Goal: Task Accomplishment & Management: Complete application form

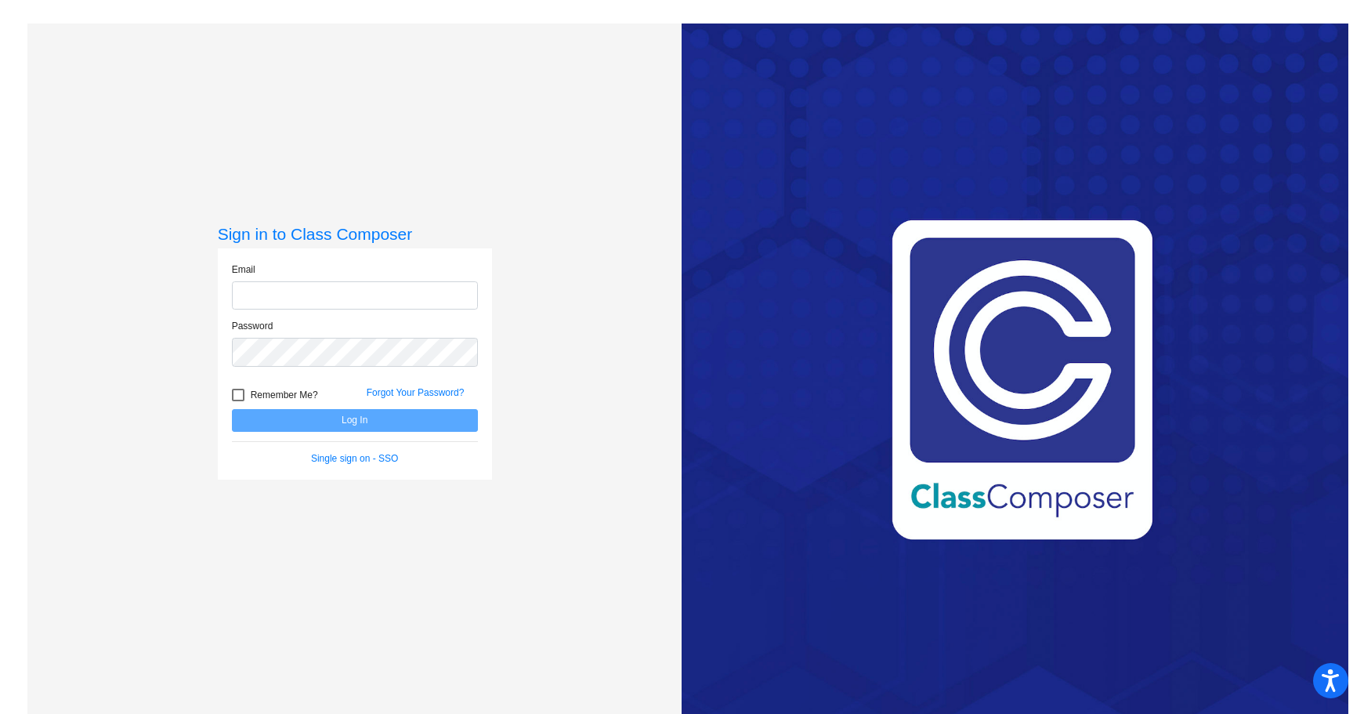
type input "[EMAIL_ADDRESS][DOMAIN_NAME]"
click at [321, 423] on button "Log In" at bounding box center [355, 420] width 246 height 23
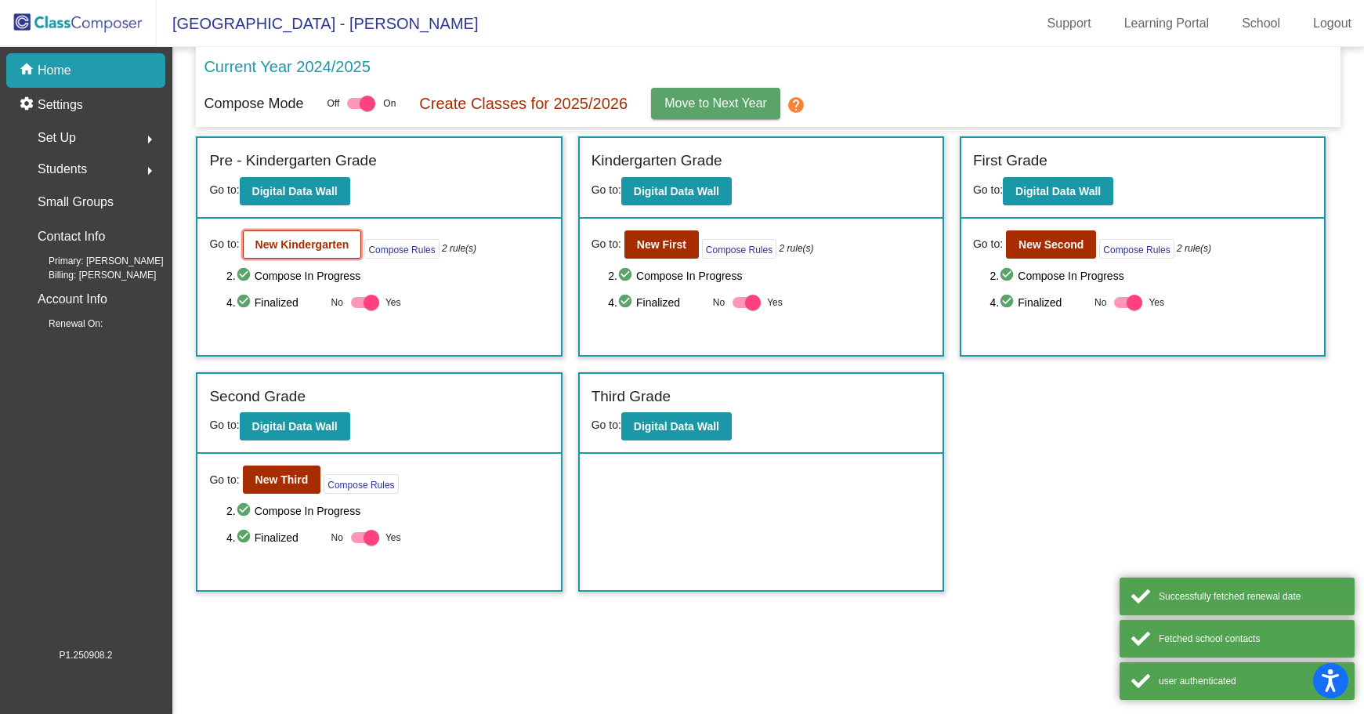
click at [301, 237] on button "New Kindergarten" at bounding box center [302, 244] width 119 height 28
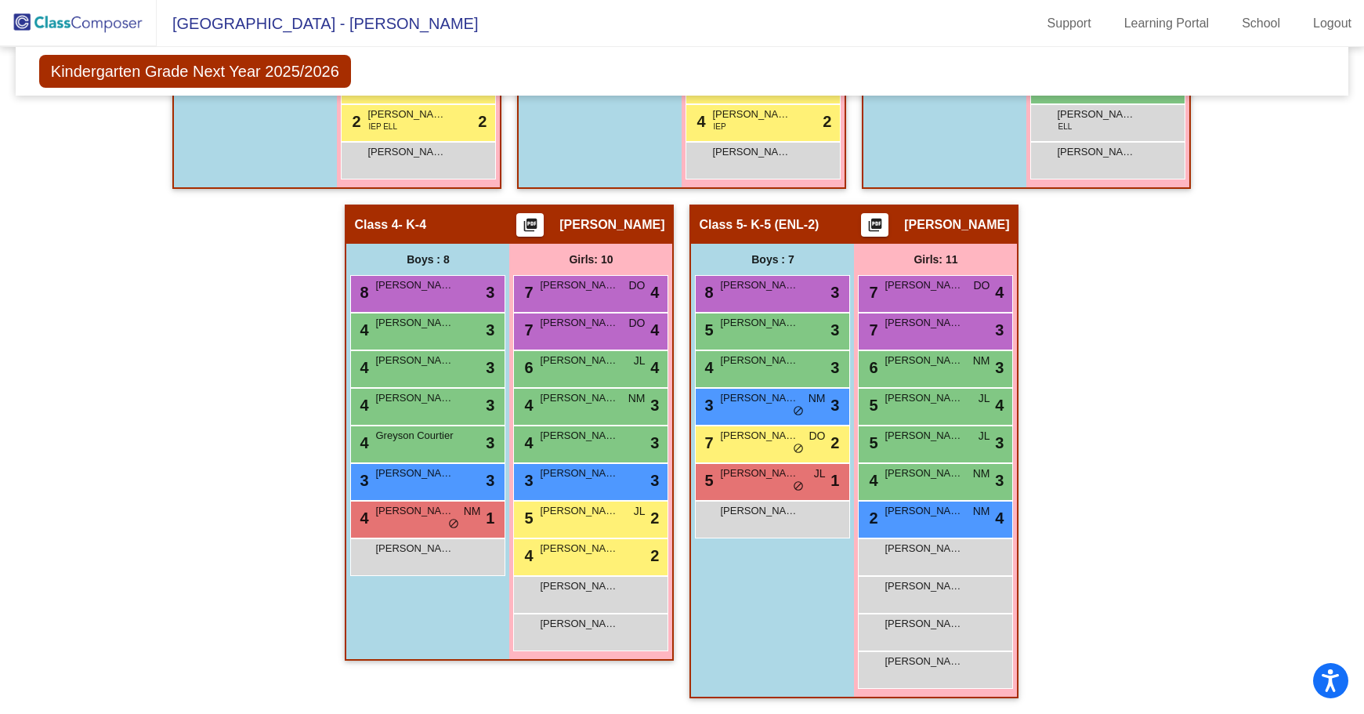
scroll to position [296, 0]
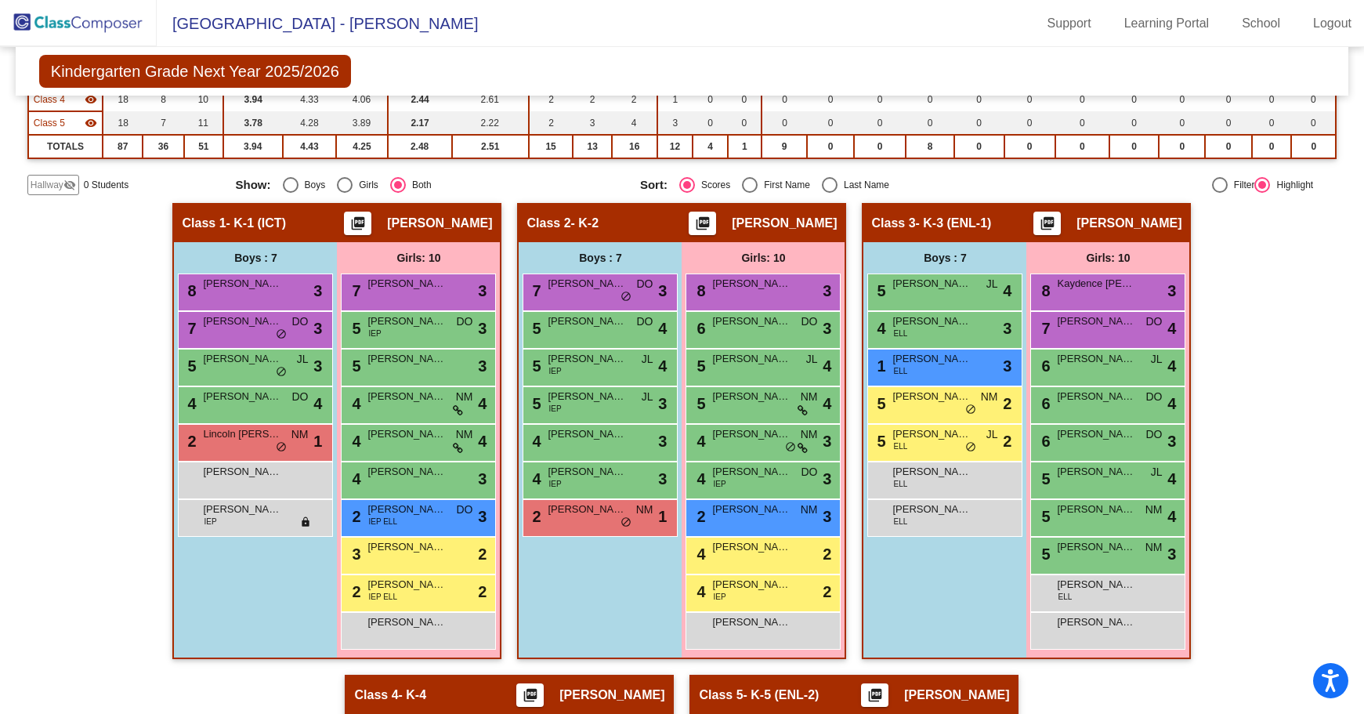
click at [65, 188] on mat-icon "visibility_off" at bounding box center [69, 185] width 13 height 13
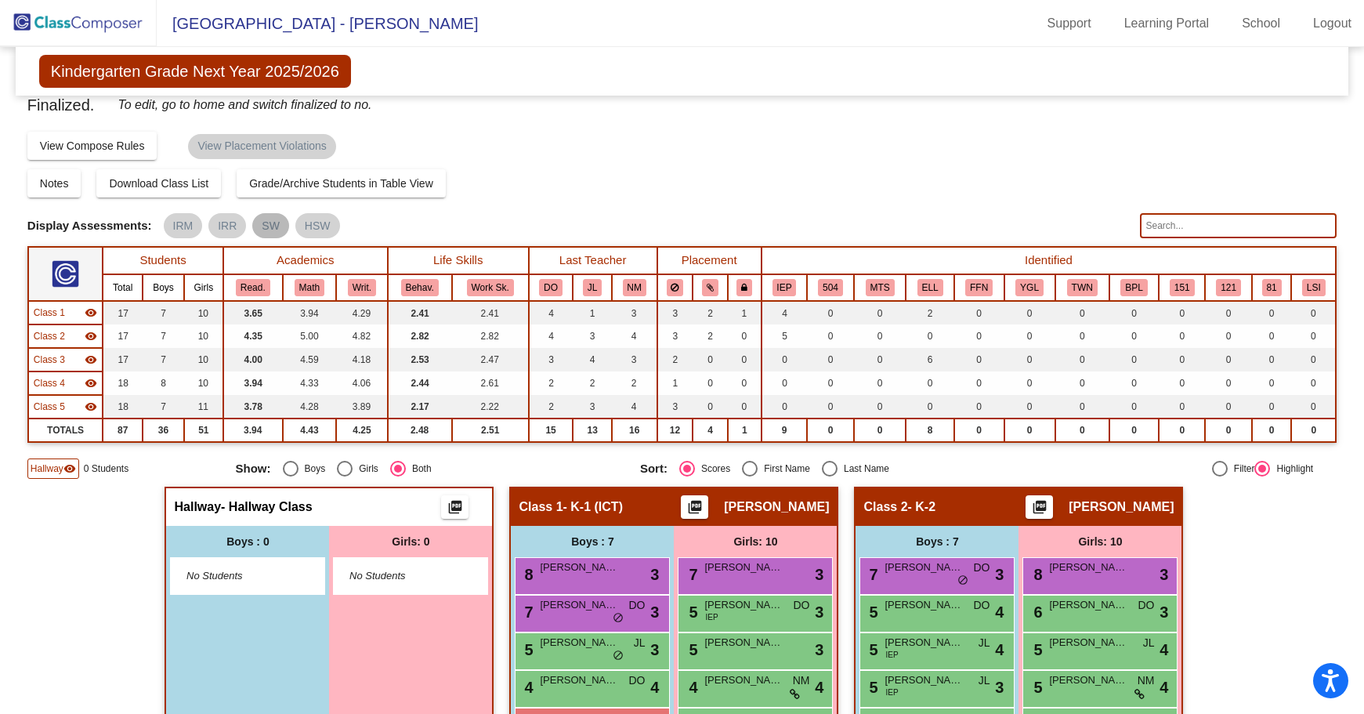
scroll to position [0, 0]
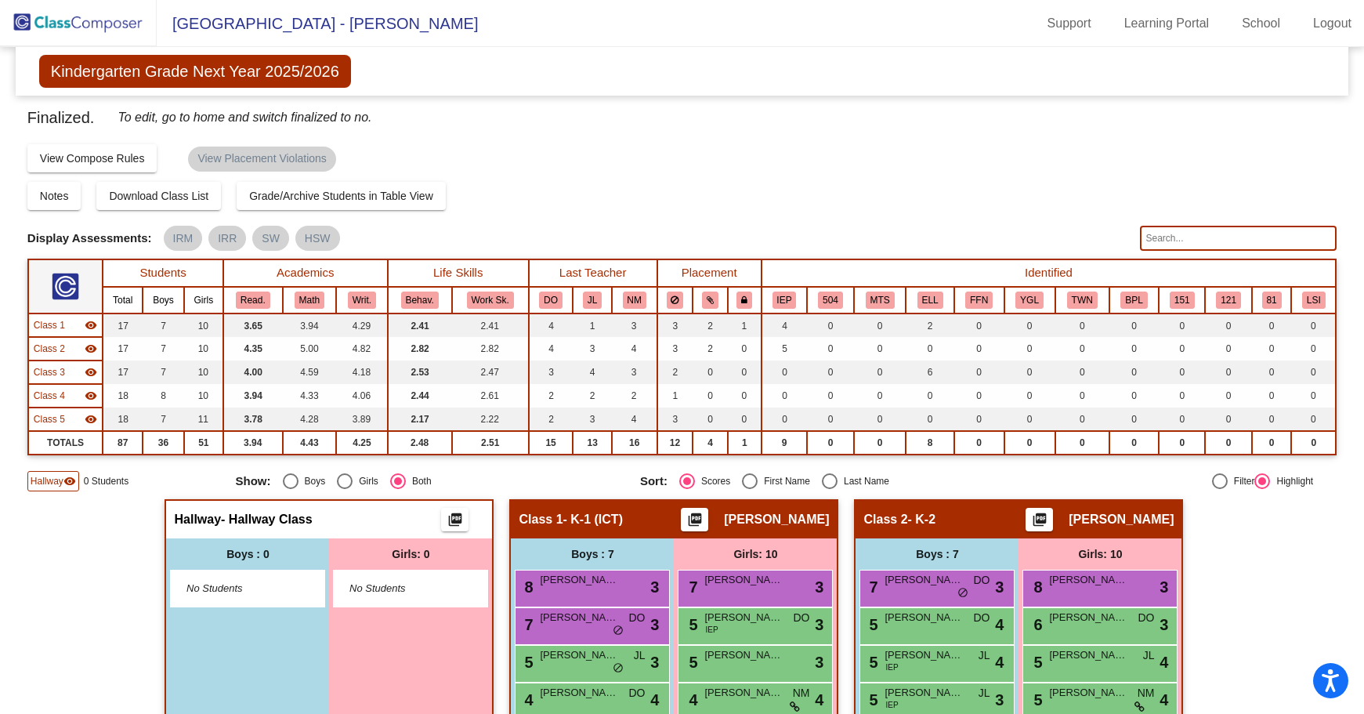
click at [102, 36] on img at bounding box center [78, 23] width 157 height 46
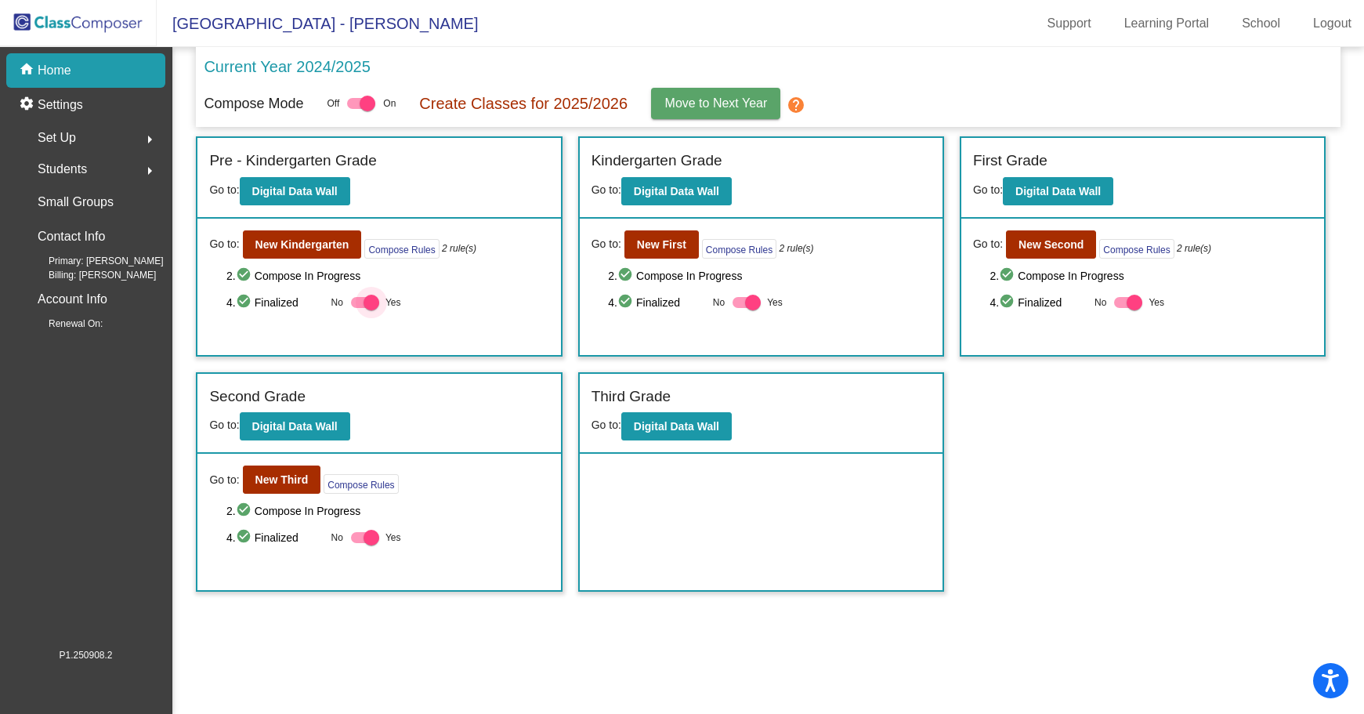
click at [357, 302] on div at bounding box center [365, 302] width 28 height 11
click at [358, 308] on input "Yes" at bounding box center [358, 308] width 1 height 1
checkbox input "false"
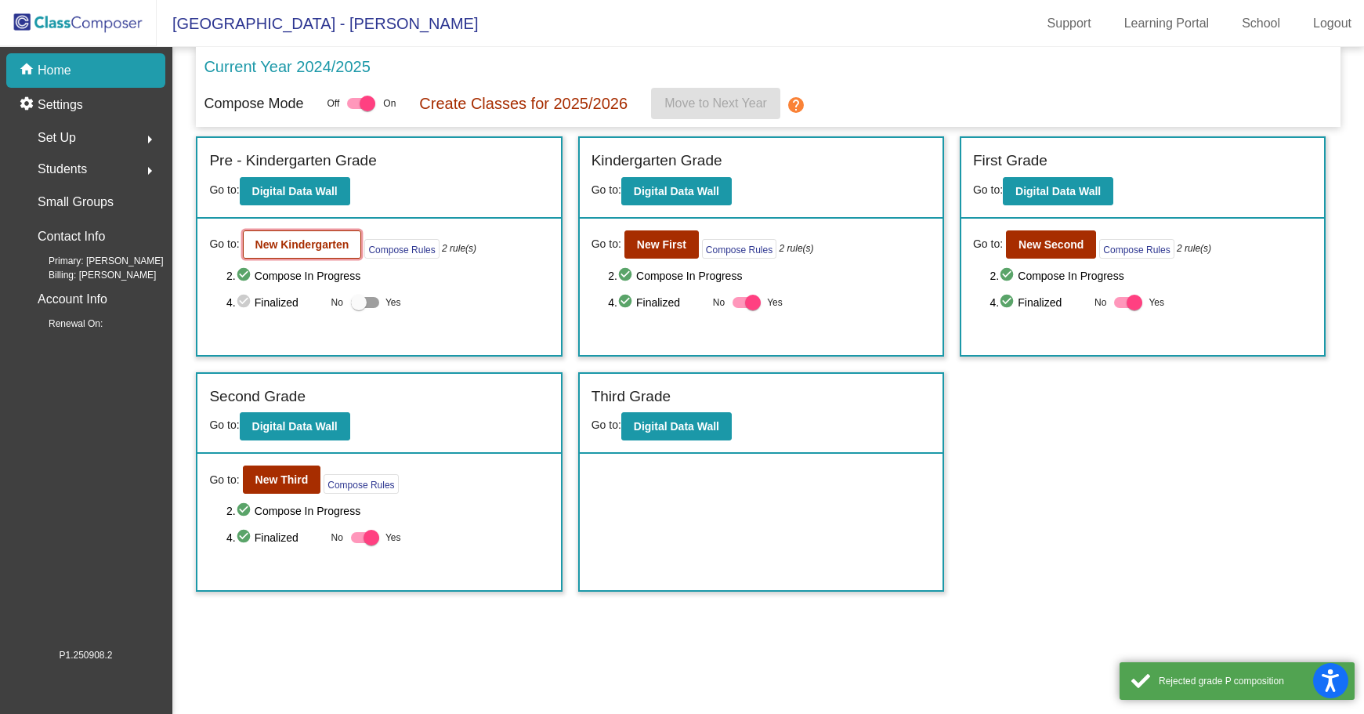
click at [324, 236] on button "New Kindergarten" at bounding box center [302, 244] width 119 height 28
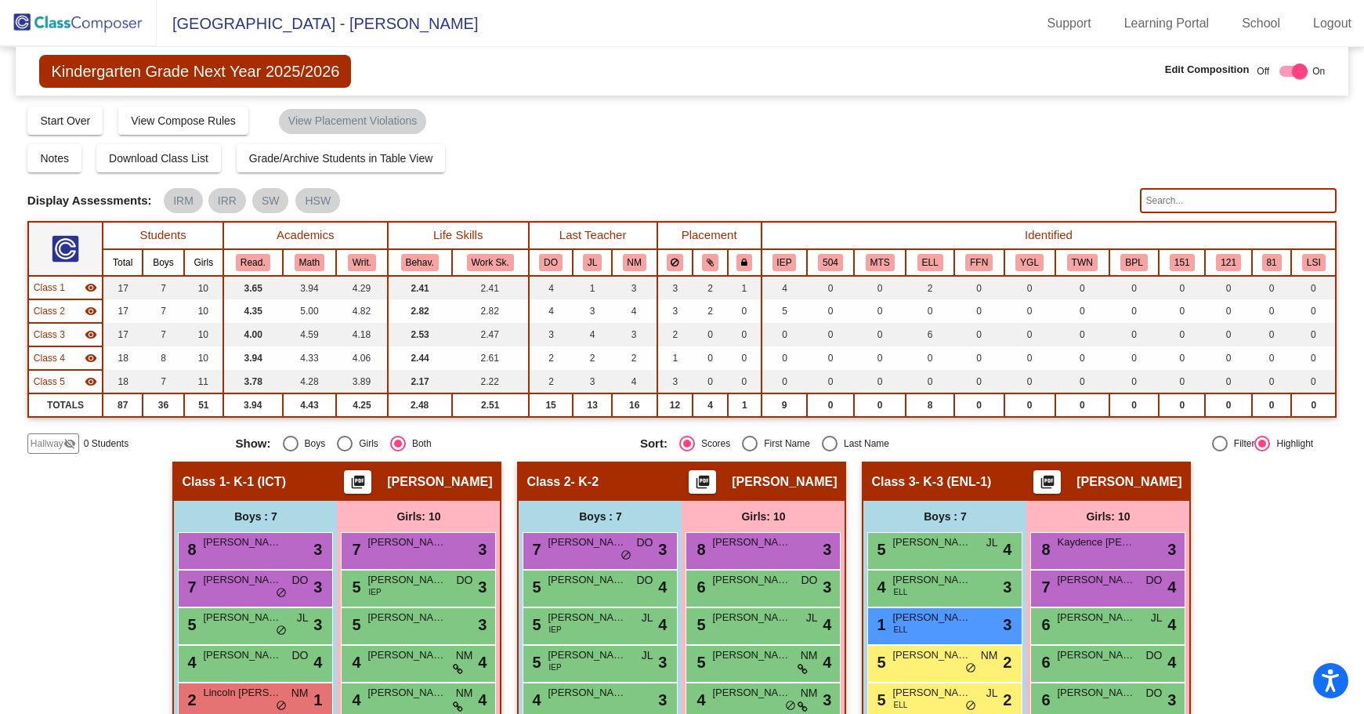
click at [60, 447] on span "Hallway" at bounding box center [47, 443] width 33 height 14
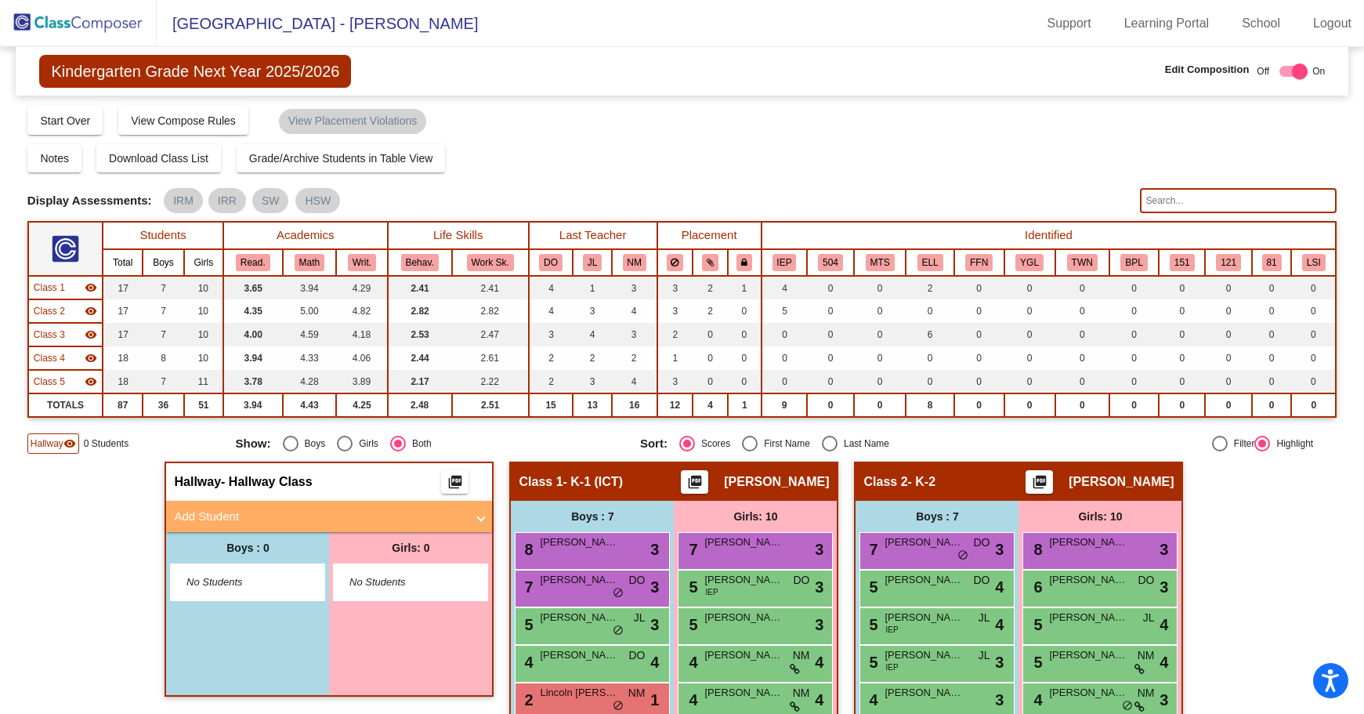
click at [267, 512] on mat-panel-title "Add Student" at bounding box center [320, 517] width 292 height 18
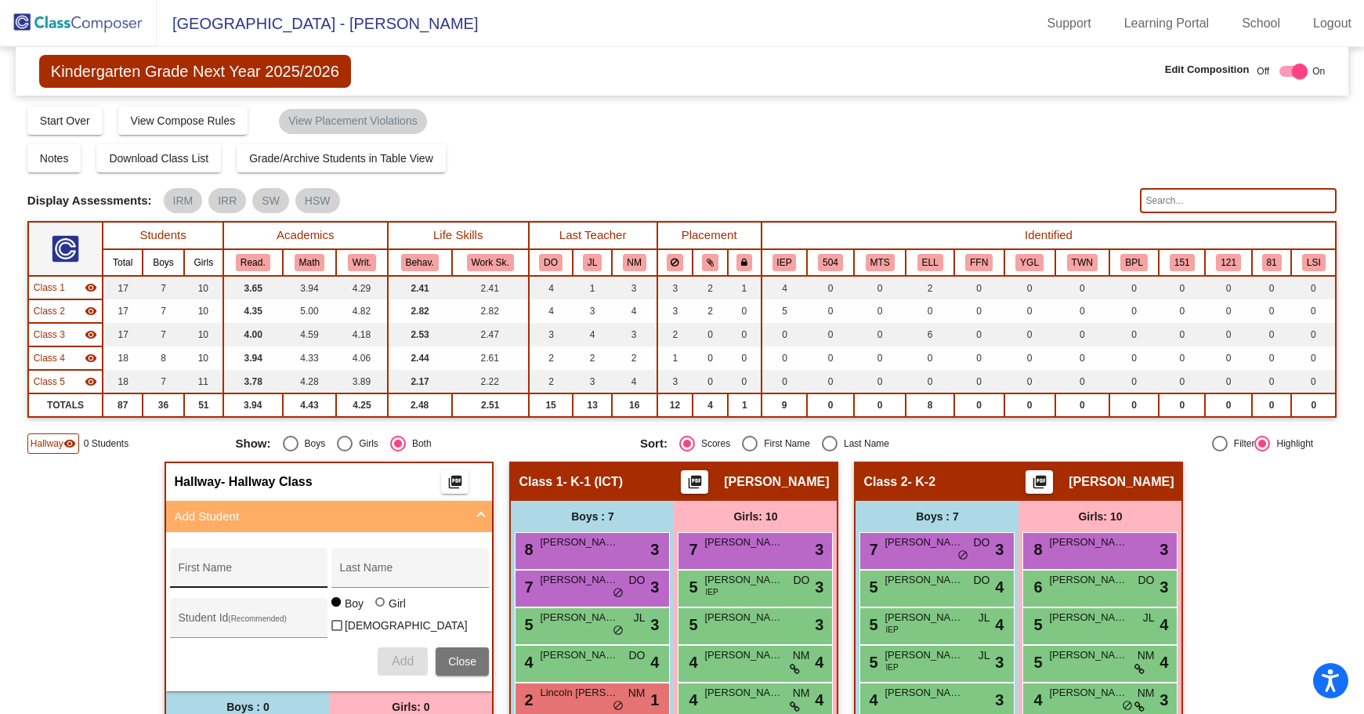
click at [247, 565] on div "First Name" at bounding box center [248, 572] width 141 height 32
type input "Jn'nae"
type input "Rocker"
click at [241, 618] on input "Student Id (Recommended)" at bounding box center [248, 624] width 141 height 13
type input "201432"
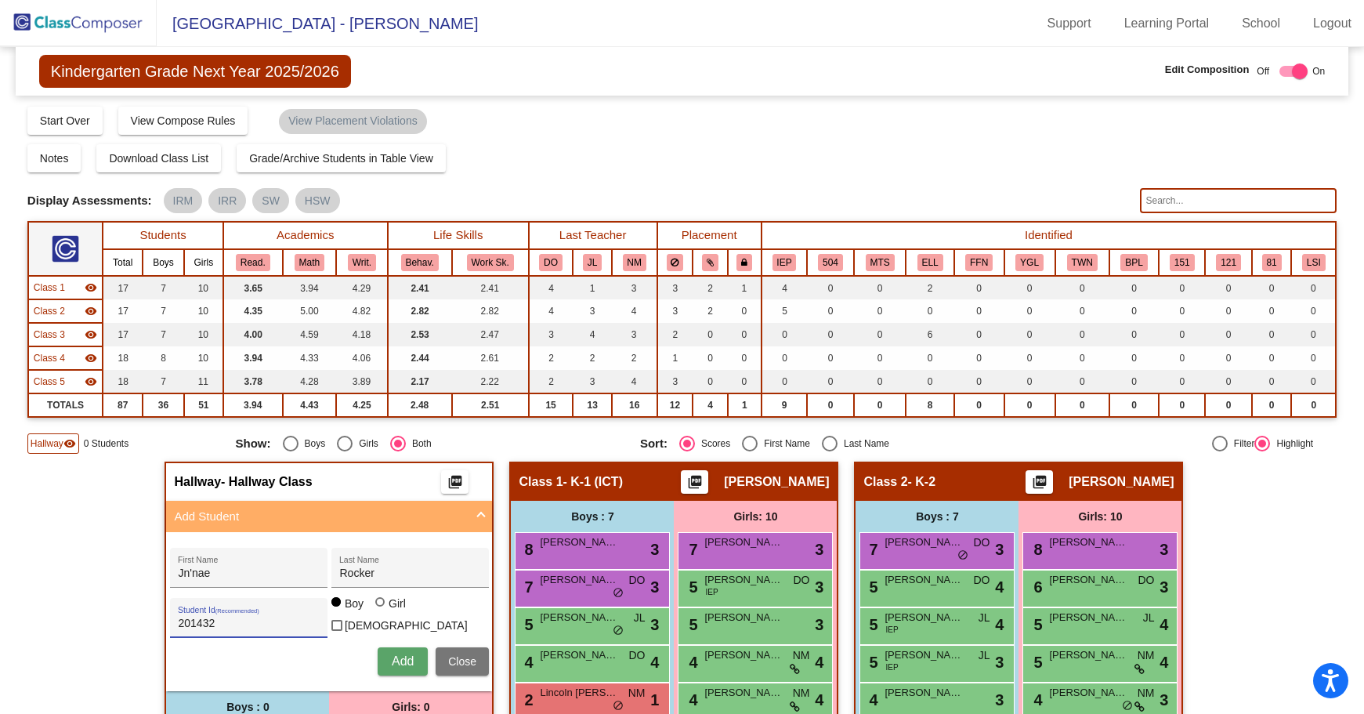
click at [375, 608] on label "Girl" at bounding box center [392, 604] width 34 height 16
click at [381, 610] on input "Girl" at bounding box center [381, 610] width 1 height 1
radio input "true"
click at [392, 658] on span "Add" at bounding box center [403, 660] width 22 height 13
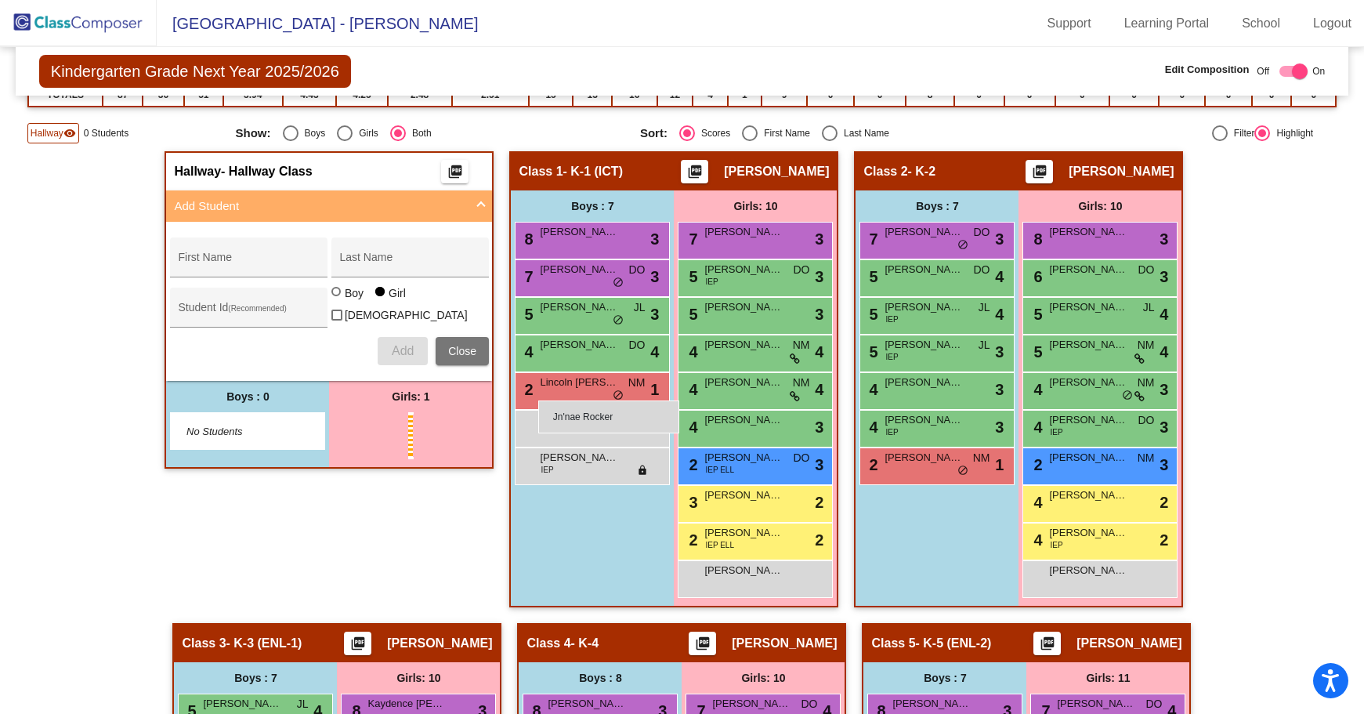
scroll to position [235, 0]
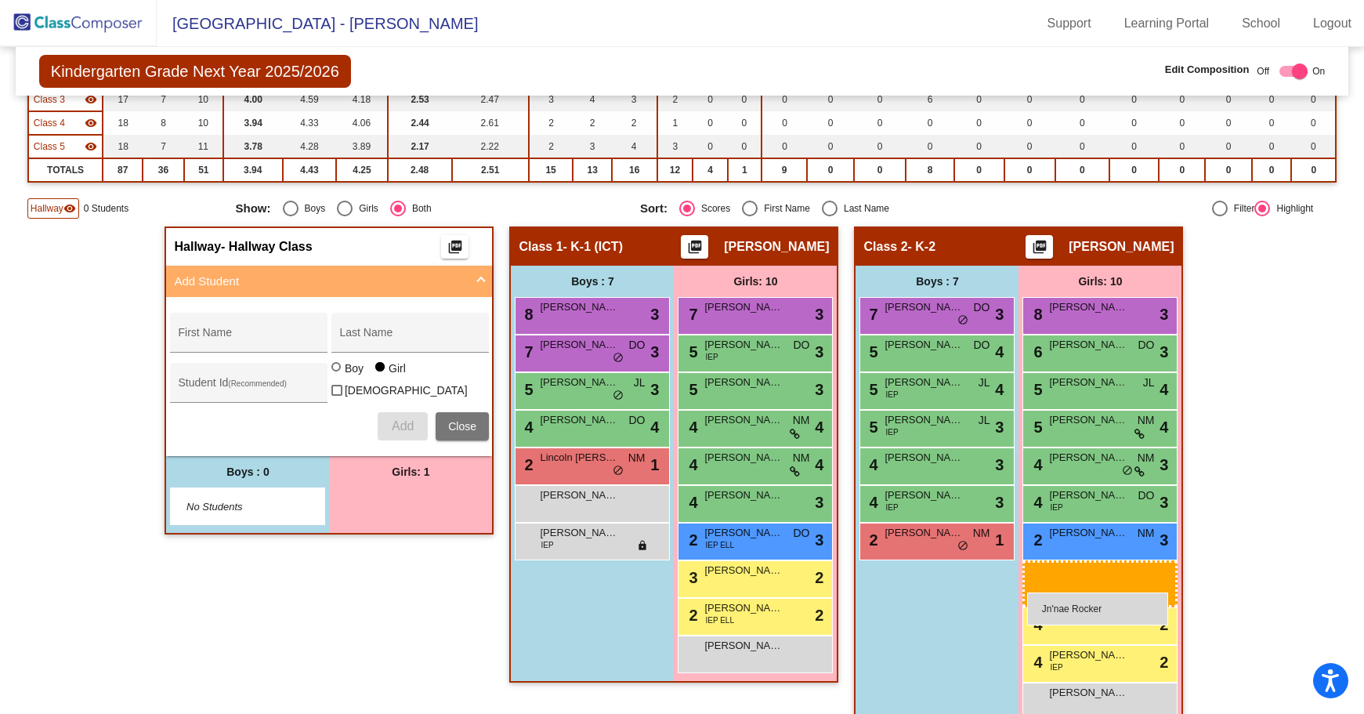
drag, startPoint x: 394, startPoint y: 422, endPoint x: 1027, endPoint y: 592, distance: 655.6
